Goal: Transaction & Acquisition: Subscribe to service/newsletter

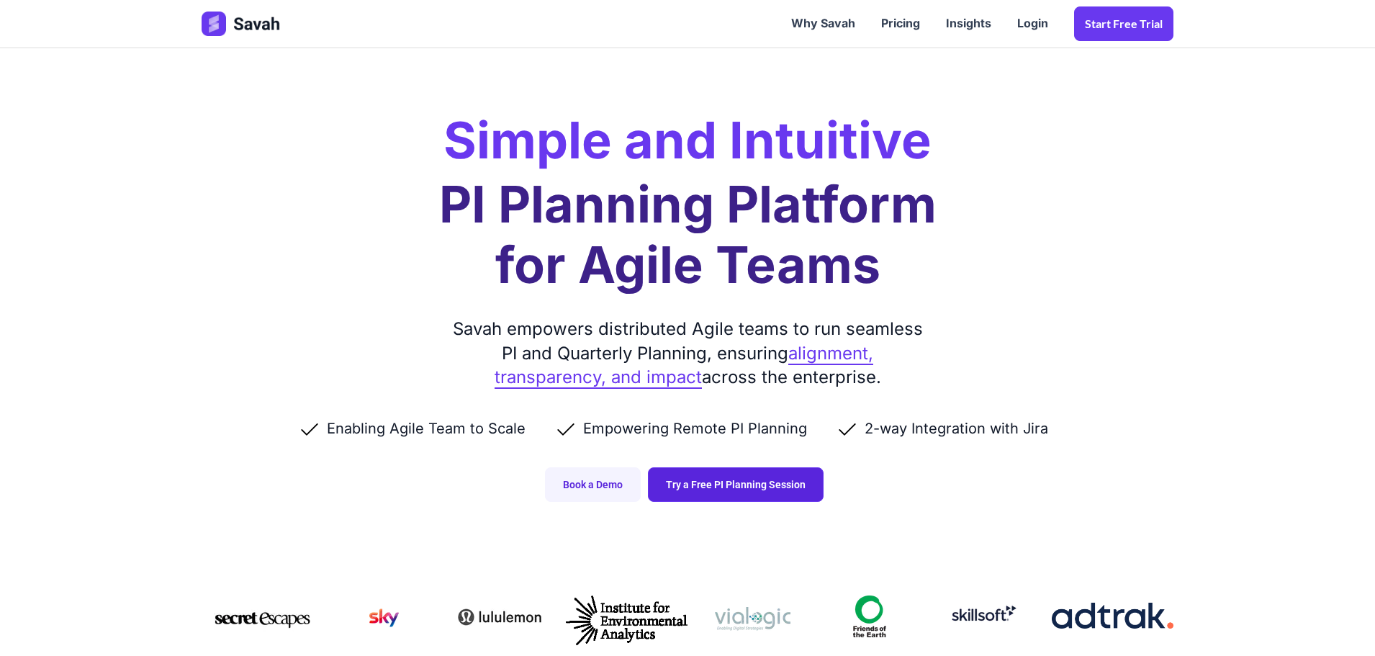
click at [747, 492] on link "Try a Free PI Planning Session" at bounding box center [736, 484] width 176 height 35
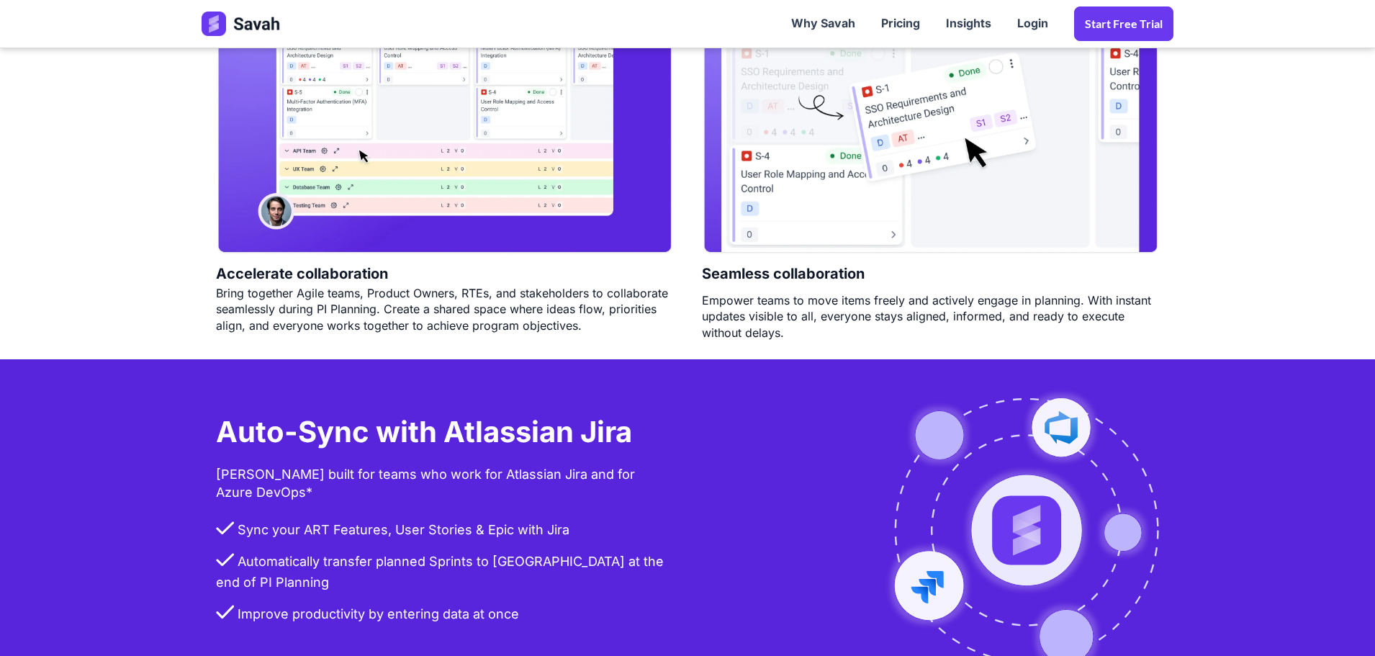
scroll to position [3167, 0]
